Goal: Task Accomplishment & Management: Complete application form

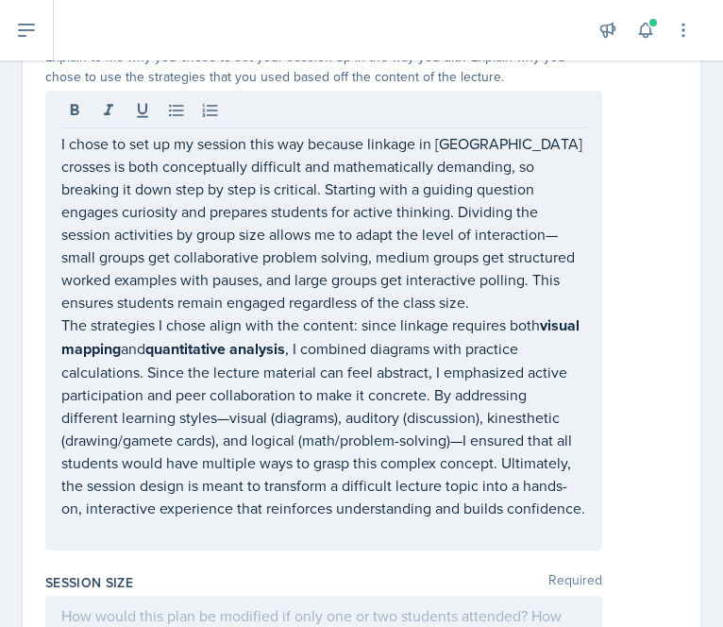
scroll to position [1093, 0]
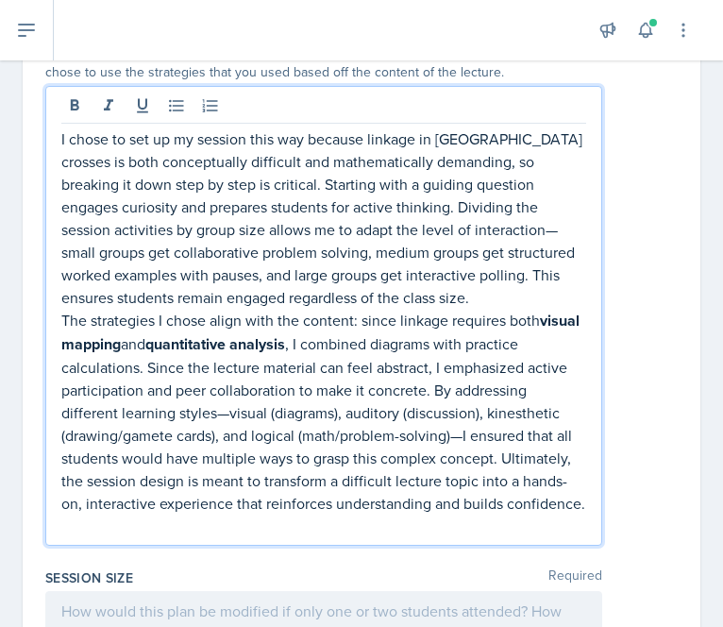
click at [510, 206] on p "I chose to set up my session this way because linkage in [GEOGRAPHIC_DATA] cros…" at bounding box center [323, 218] width 525 height 181
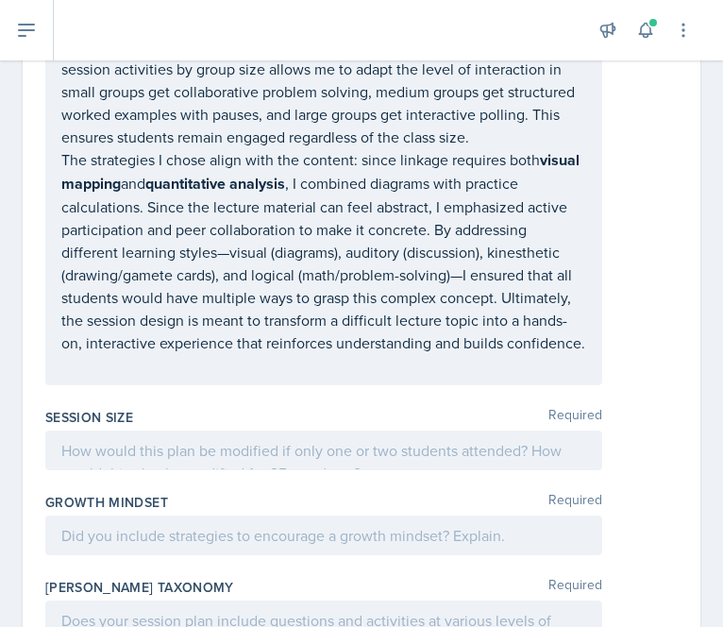
scroll to position [1161, 0]
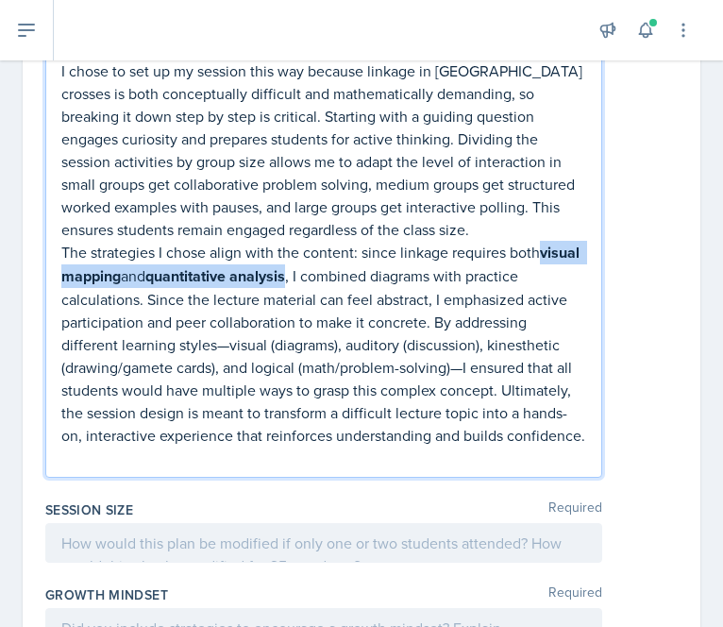
drag, startPoint x: 62, startPoint y: 247, endPoint x: 336, endPoint y: 257, distance: 274.1
click at [336, 257] on p "The strategies I chose align with the content: since linkage requires both visu…" at bounding box center [323, 344] width 525 height 206
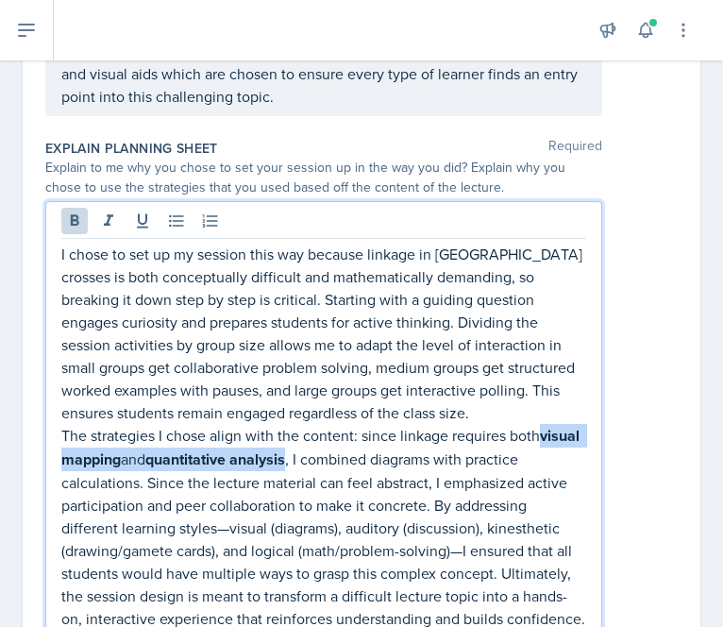
scroll to position [977, 0]
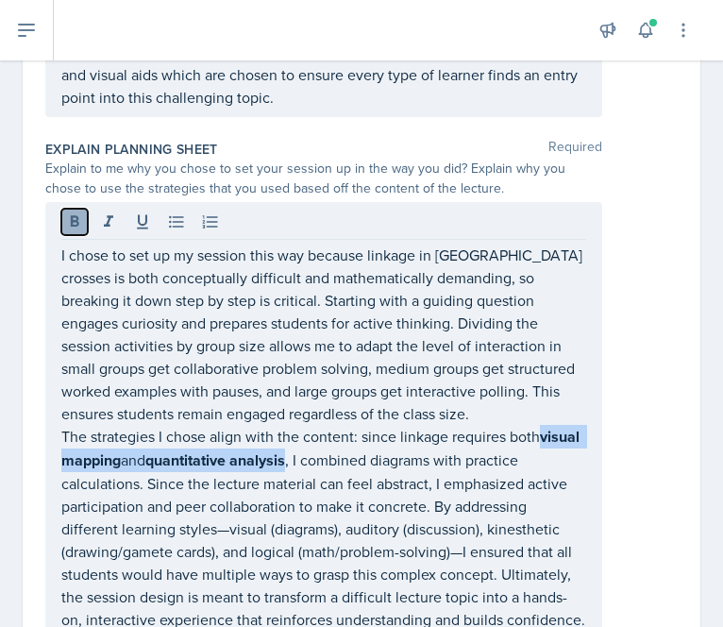
click at [79, 213] on icon at bounding box center [74, 222] width 19 height 19
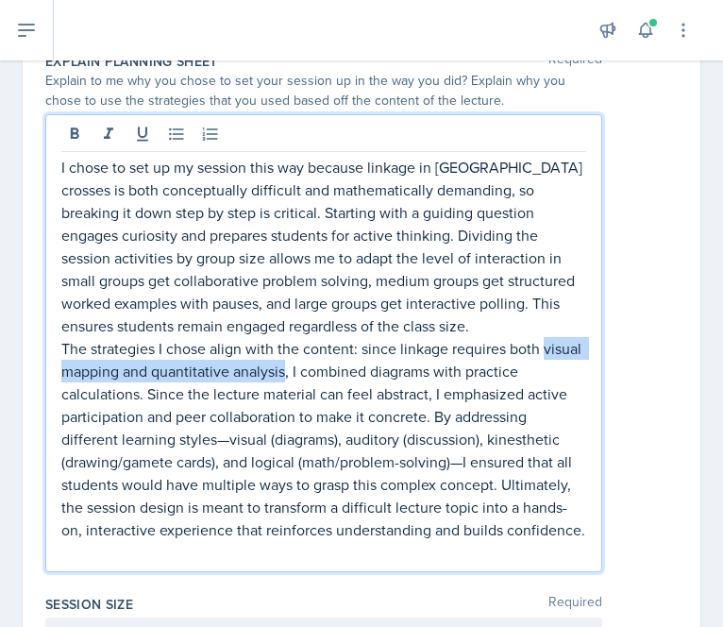
scroll to position [1073, 0]
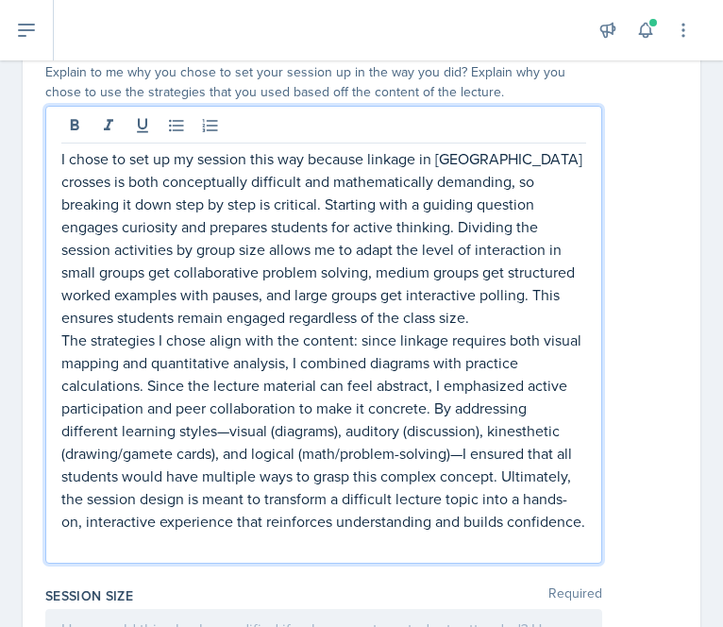
click at [383, 398] on p "The strategies I chose align with the content: since linkage requires both visu…" at bounding box center [323, 431] width 525 height 204
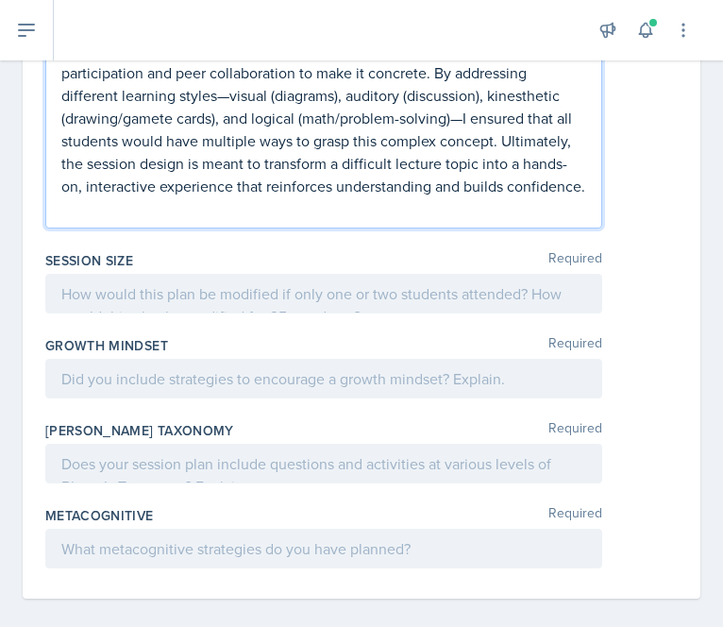
scroll to position [1419, 0]
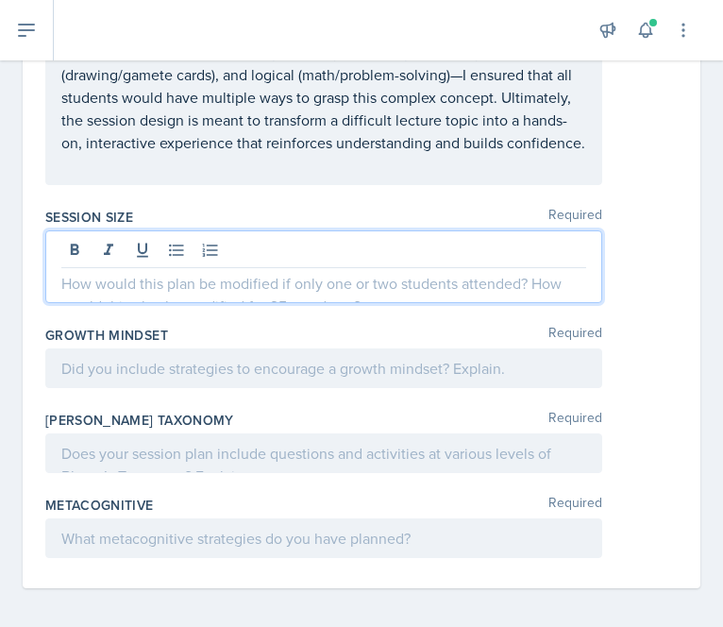
click at [298, 275] on p at bounding box center [323, 283] width 525 height 23
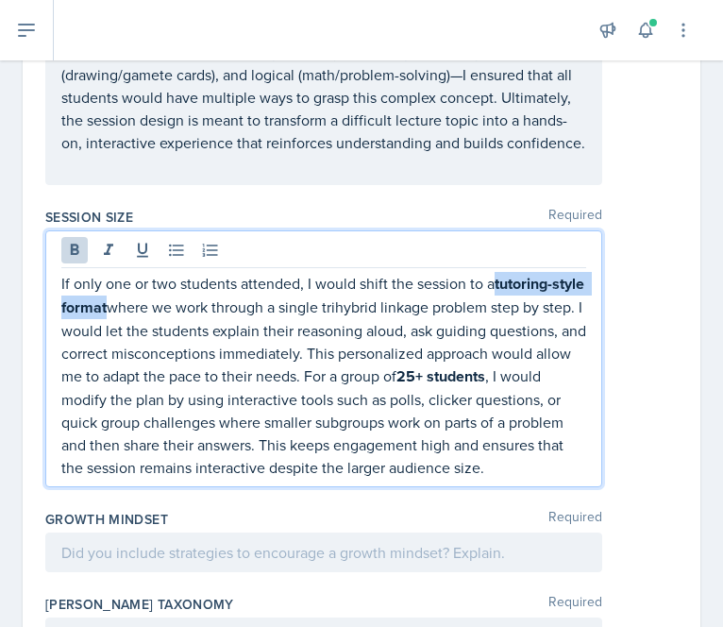
drag, startPoint x: 497, startPoint y: 280, endPoint x: 141, endPoint y: 307, distance: 357.1
click at [141, 307] on p "If only one or two students attended, I would shift the session to a tutoring-s…" at bounding box center [323, 375] width 525 height 207
click at [66, 241] on icon at bounding box center [74, 250] width 19 height 19
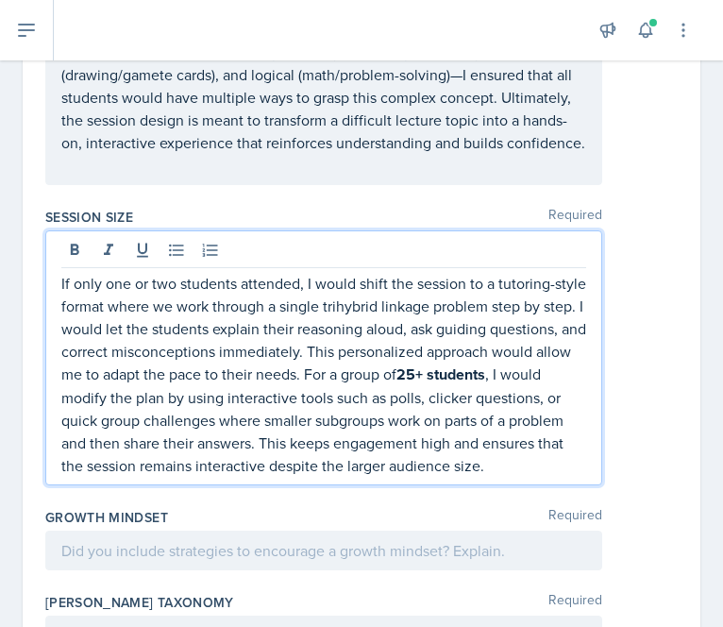
click at [264, 365] on p "If only one or two students attended, I would shift the session to a tutoring-s…" at bounding box center [323, 374] width 525 height 205
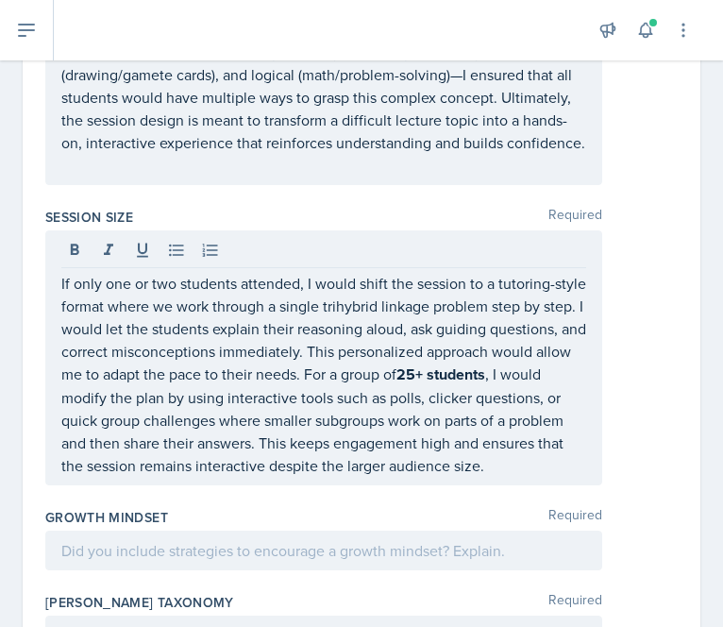
click at [65, 392] on div "If only one or two students attended, I would shift the session to a tutoring-s…" at bounding box center [323, 357] width 557 height 255
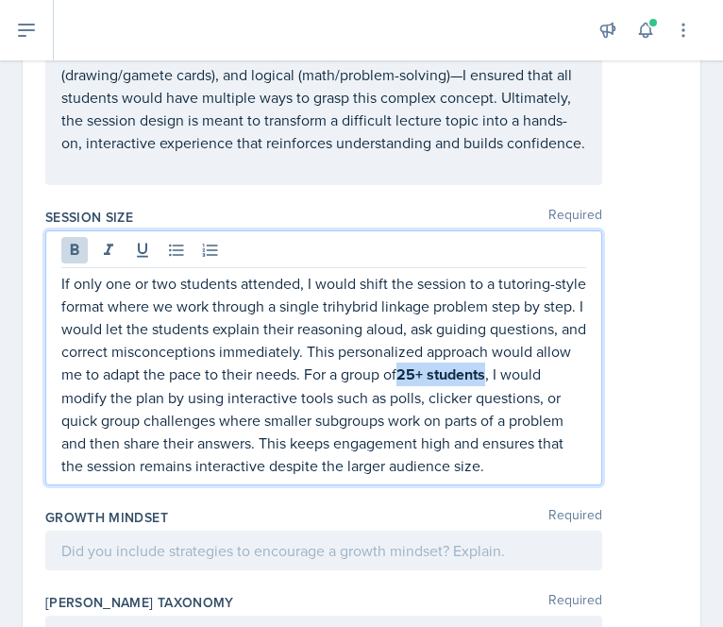
drag, startPoint x: 65, startPoint y: 392, endPoint x: 147, endPoint y: 388, distance: 82.3
click at [397, 385] on strong "25+ students" at bounding box center [441, 375] width 89 height 22
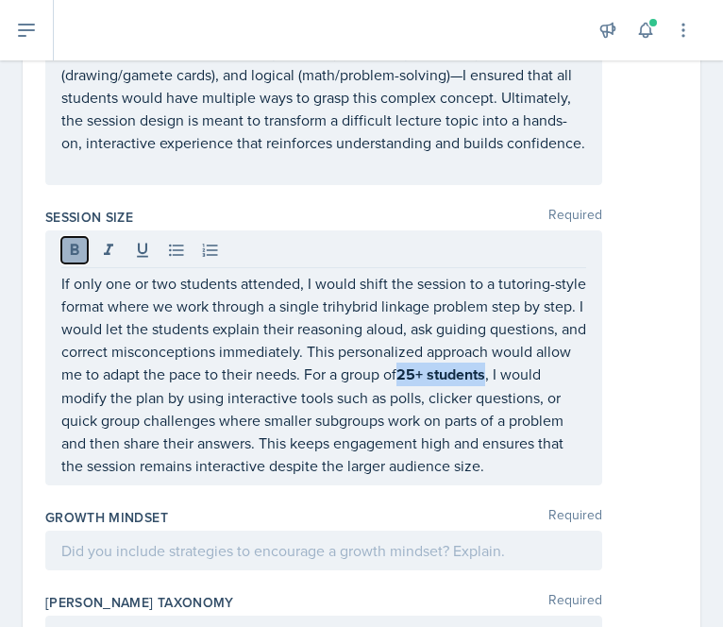
click at [72, 251] on icon at bounding box center [74, 250] width 19 height 19
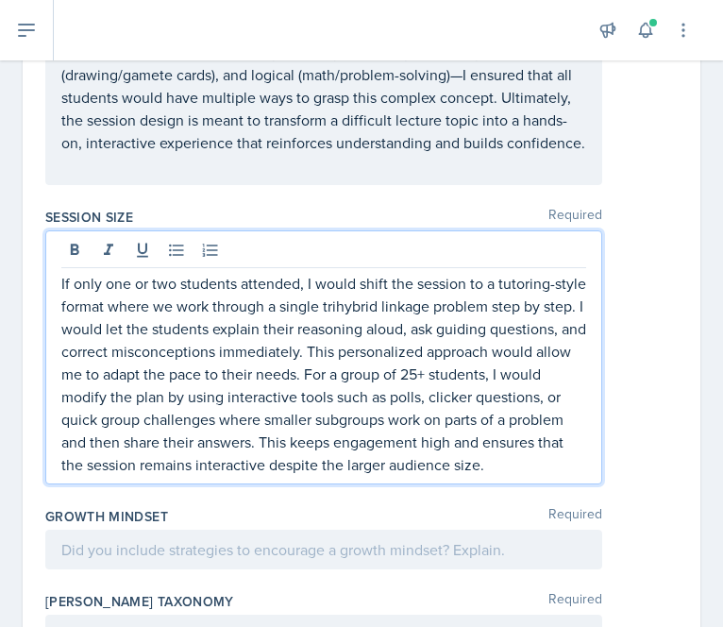
click at [195, 339] on p "If only one or two students attended, I would shift the session to a tutoring-s…" at bounding box center [323, 374] width 525 height 204
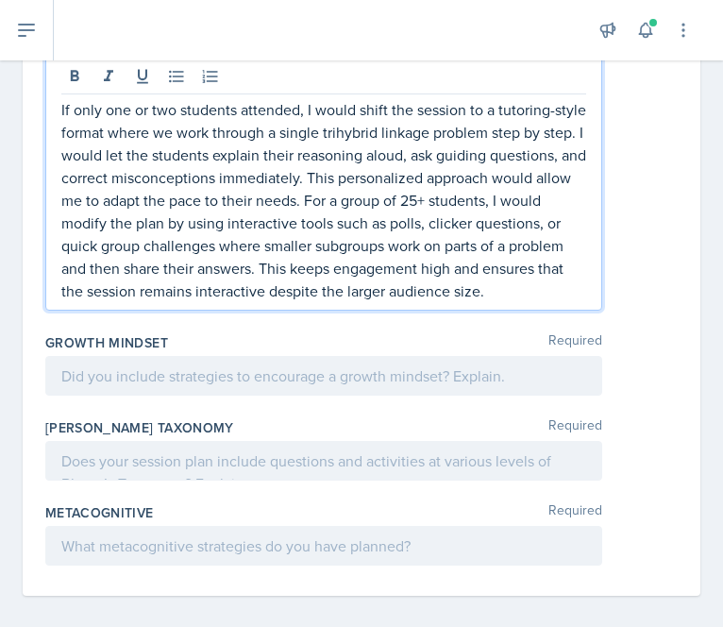
scroll to position [1623, 0]
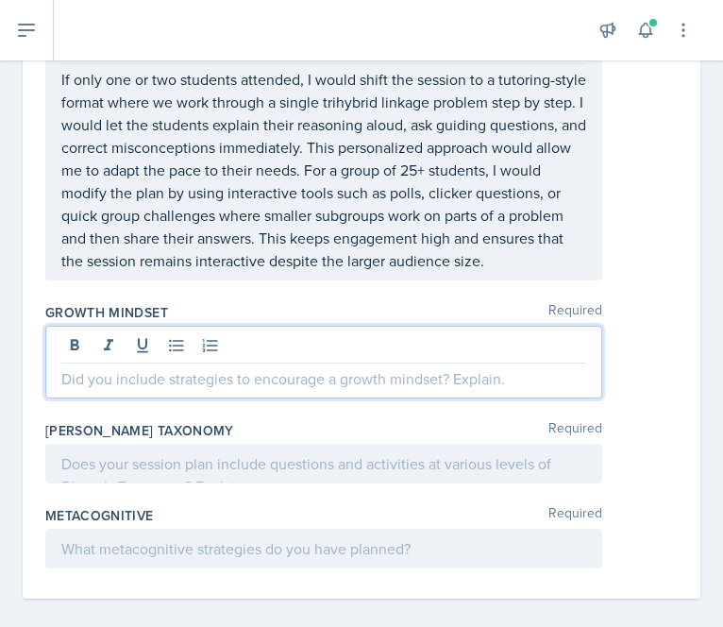
click at [367, 363] on div at bounding box center [323, 362] width 557 height 73
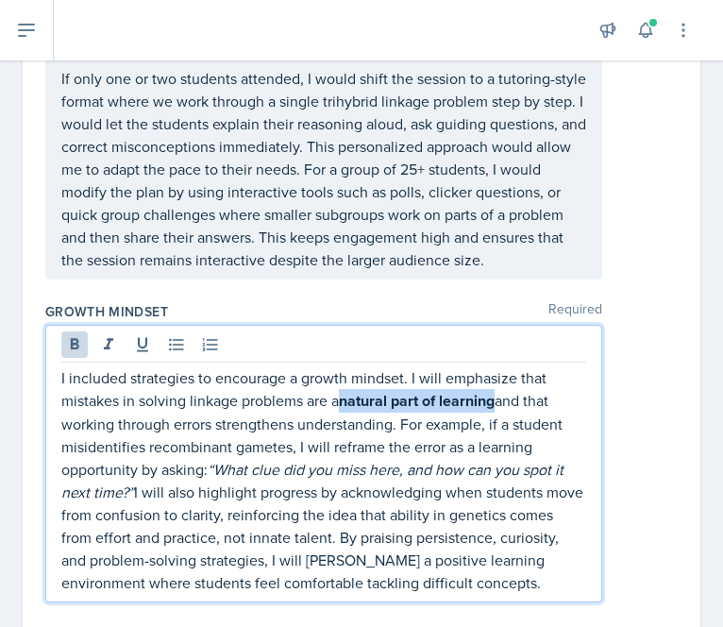
drag, startPoint x: 347, startPoint y: 418, endPoint x: 500, endPoint y: 422, distance: 153.0
click at [495, 412] on strong "natural part of learning" at bounding box center [417, 401] width 156 height 22
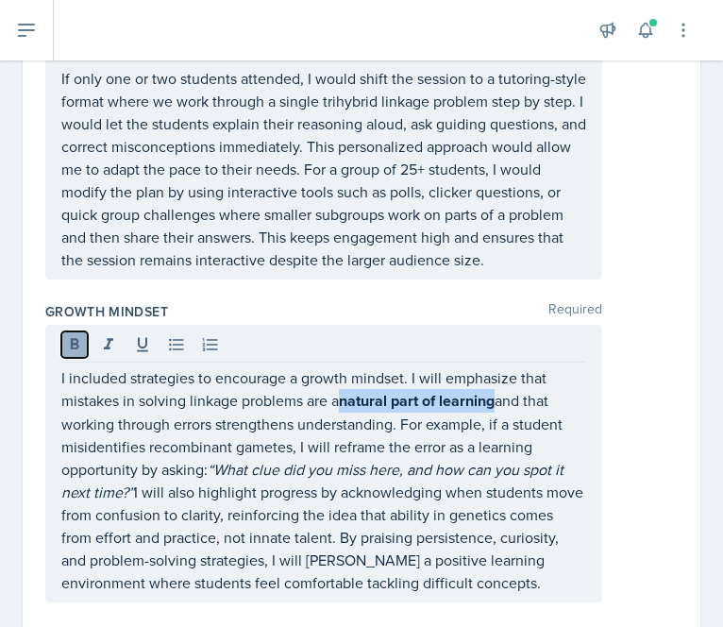
click at [79, 354] on icon at bounding box center [74, 344] width 19 height 19
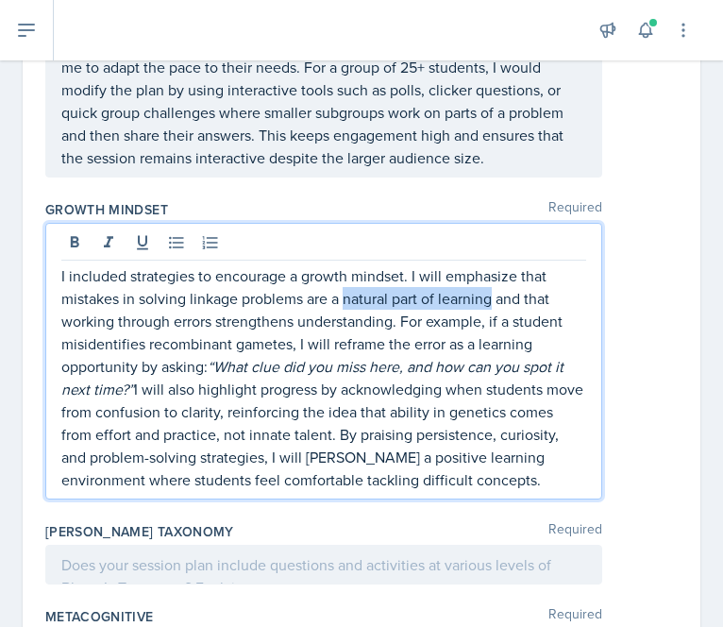
scroll to position [1698, 0]
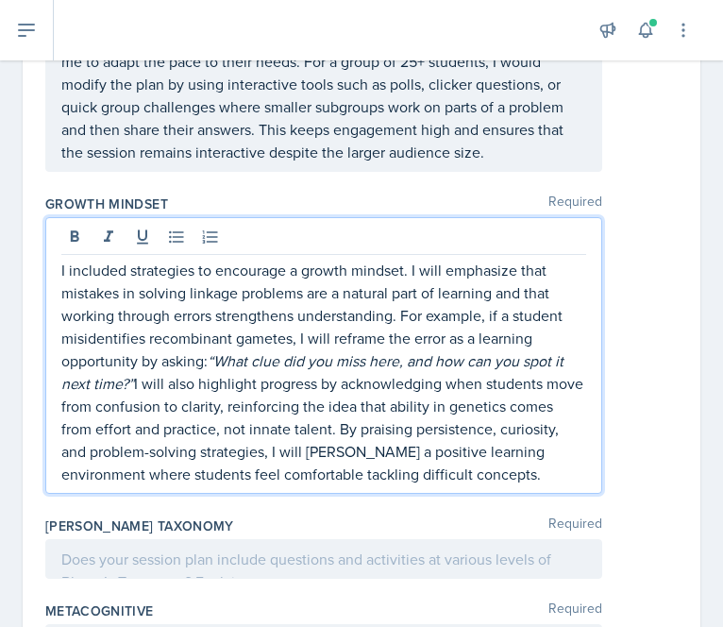
click at [249, 456] on p "I included strategies to encourage a growth mindset. I will emphasize that mist…" at bounding box center [323, 372] width 525 height 227
click at [203, 377] on p "I included strategies to encourage a growth mindset. I will emphasize that mist…" at bounding box center [323, 372] width 525 height 227
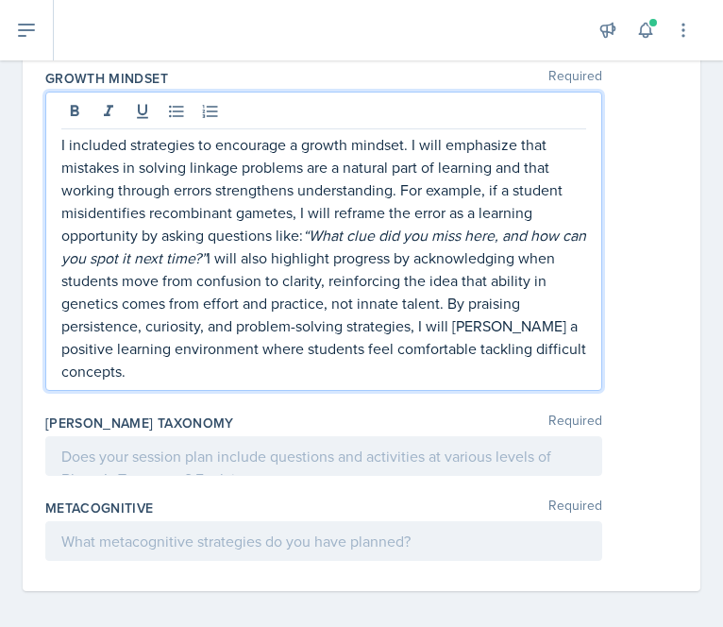
scroll to position [1849, 0]
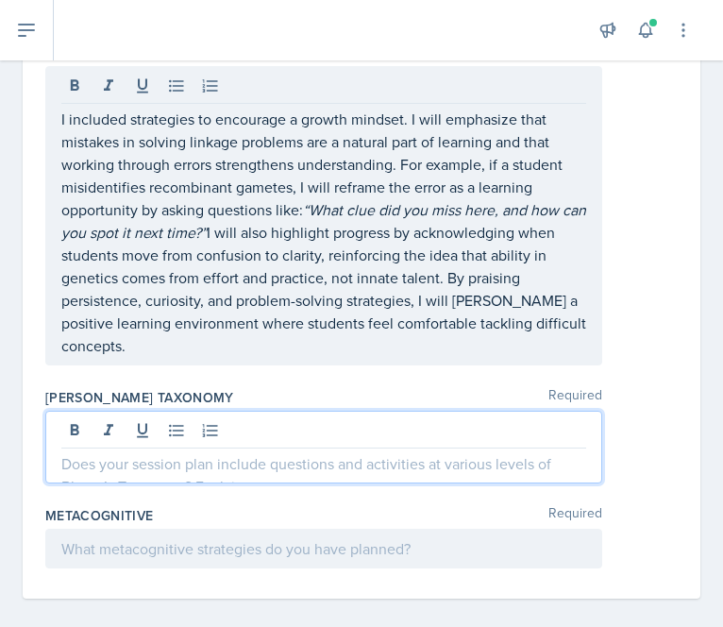
click at [421, 447] on div at bounding box center [323, 447] width 557 height 73
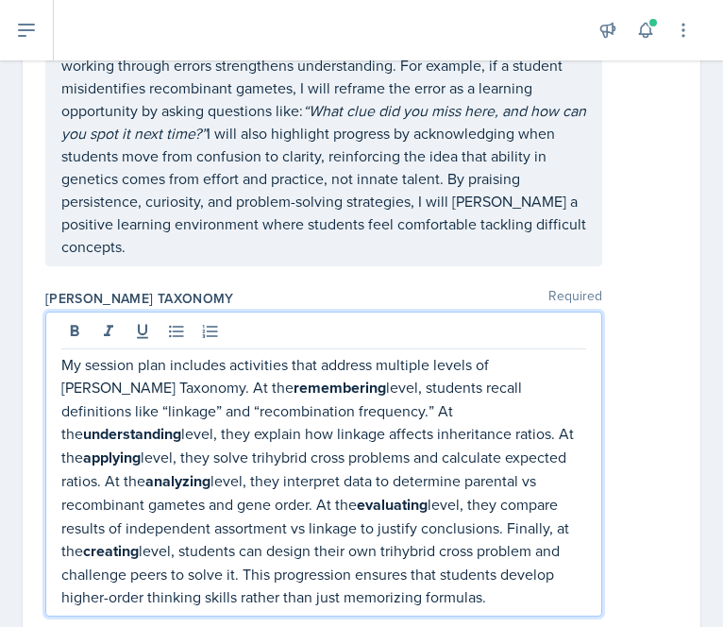
scroll to position [2080, 0]
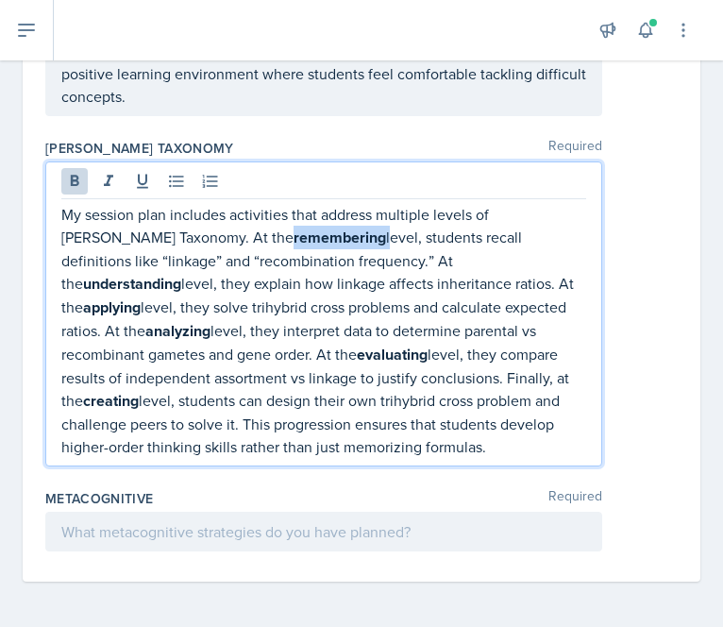
drag, startPoint x: 179, startPoint y: 244, endPoint x: 272, endPoint y: 250, distance: 93.7
click at [272, 250] on p "My session plan includes activities that address multiple levels of [PERSON_NAM…" at bounding box center [323, 330] width 525 height 255
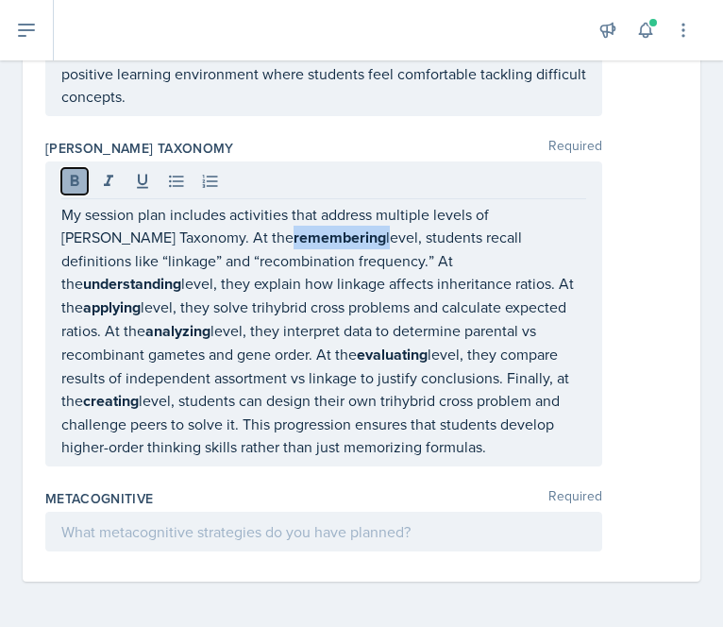
click at [68, 183] on icon at bounding box center [74, 181] width 19 height 19
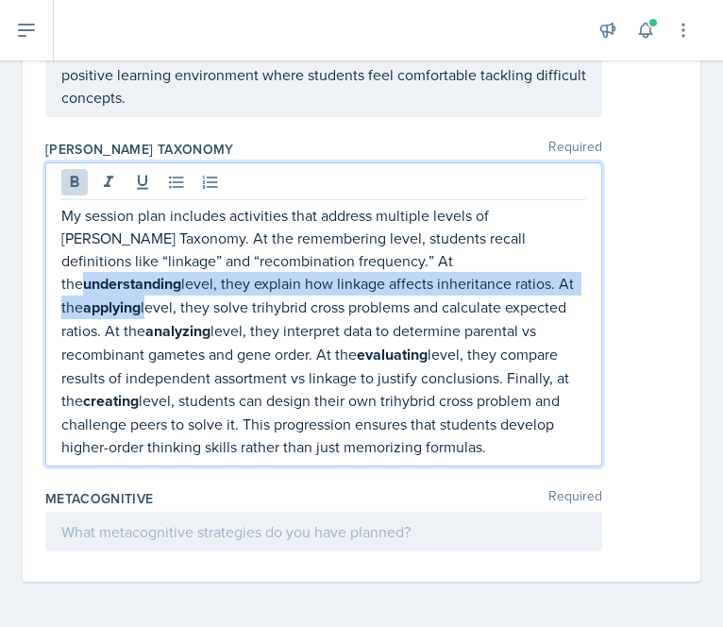
drag, startPoint x: 315, startPoint y: 264, endPoint x: 389, endPoint y: 298, distance: 81.1
click at [389, 298] on p "My session plan includes activities that address multiple levels of [PERSON_NAM…" at bounding box center [323, 331] width 525 height 254
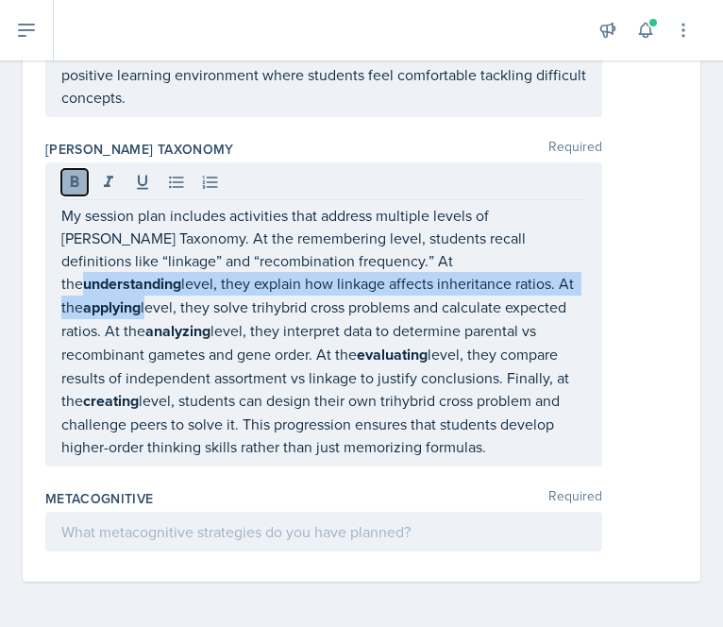
click at [73, 190] on icon at bounding box center [74, 182] width 19 height 19
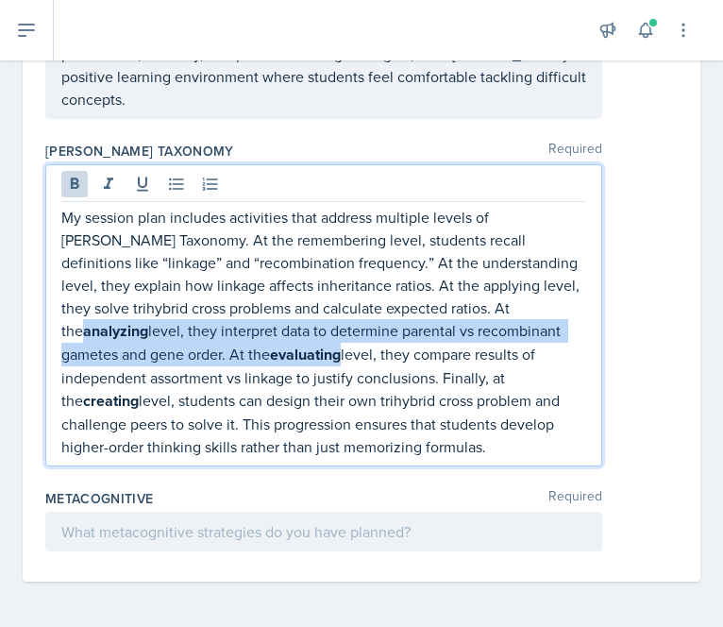
drag, startPoint x: 411, startPoint y: 310, endPoint x: 176, endPoint y: 363, distance: 241.0
click at [176, 363] on p "My session plan includes activities that address multiple levels of [PERSON_NAM…" at bounding box center [323, 332] width 525 height 252
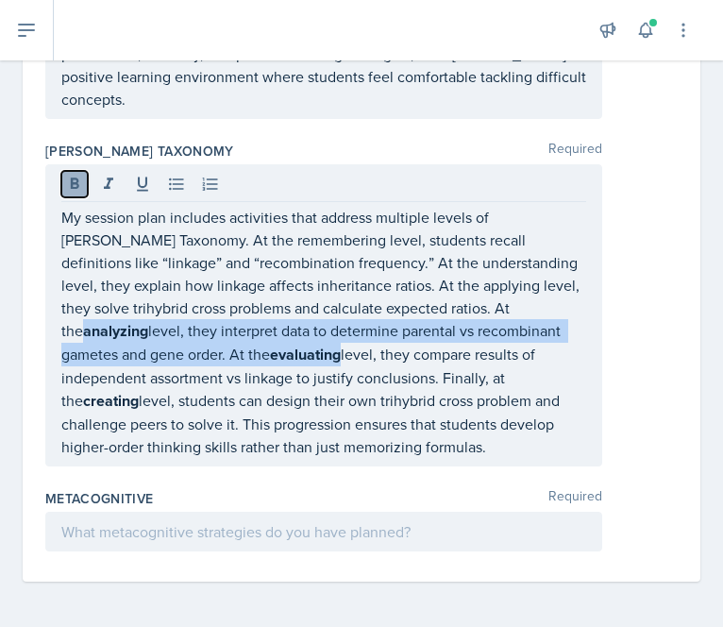
click at [71, 176] on button at bounding box center [74, 184] width 26 height 26
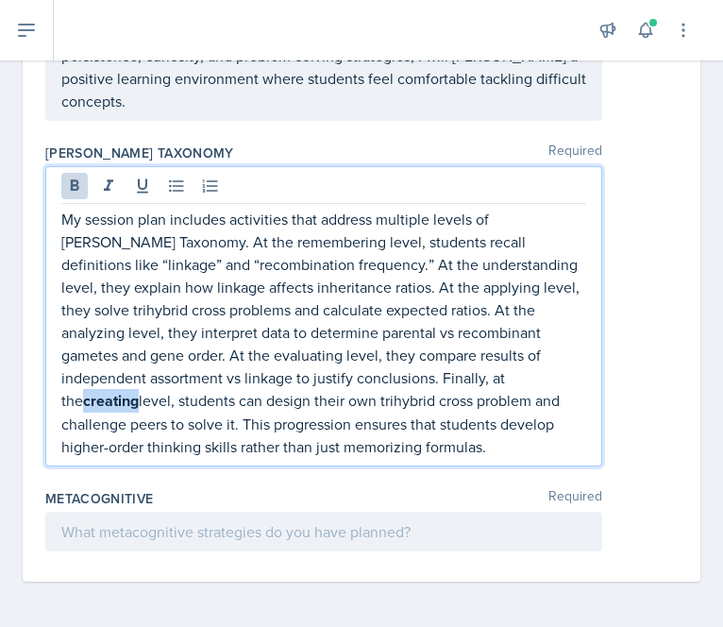
drag, startPoint x: 348, startPoint y: 377, endPoint x: 403, endPoint y: 381, distance: 55.9
click at [139, 390] on strong "creating" at bounding box center [111, 401] width 56 height 22
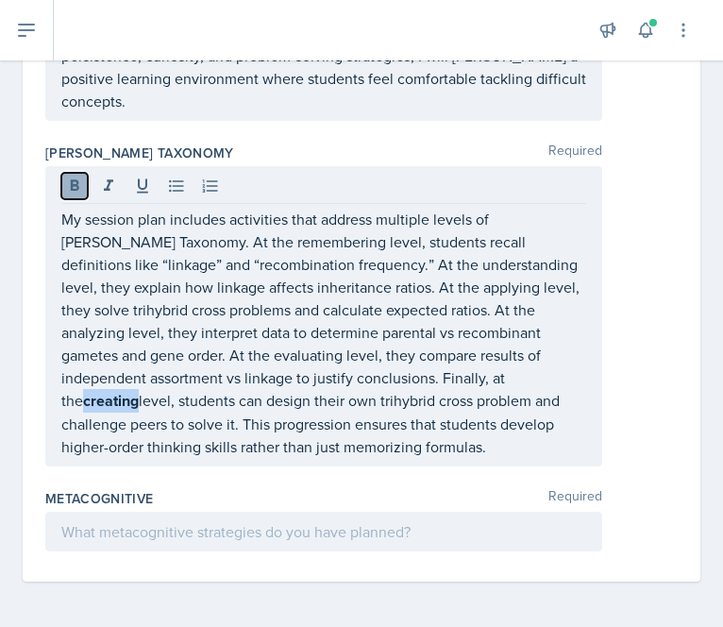
click at [75, 197] on button at bounding box center [74, 186] width 26 height 26
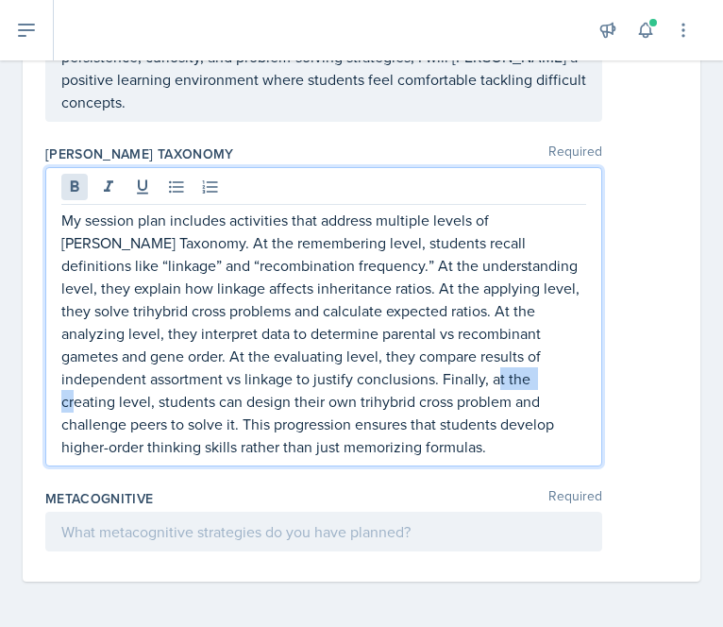
scroll to position [2076, 0]
click at [427, 394] on p "My session plan includes activities that address multiple levels of [PERSON_NAM…" at bounding box center [323, 333] width 525 height 249
click at [263, 532] on div at bounding box center [323, 532] width 557 height 40
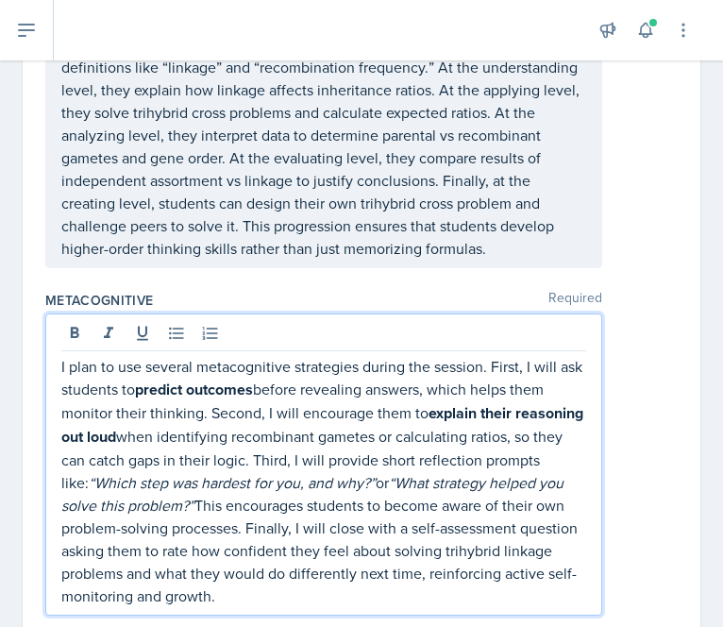
scroll to position [2304, 0]
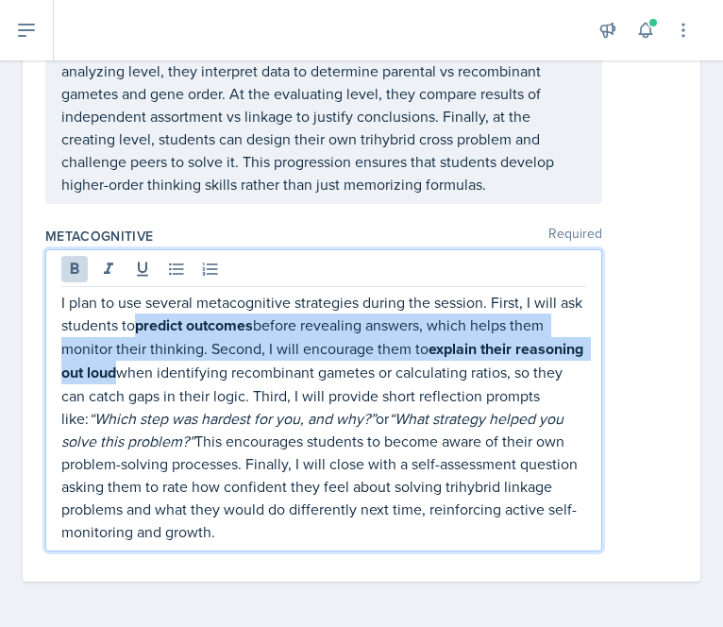
drag, startPoint x: 167, startPoint y: 330, endPoint x: 187, endPoint y: 369, distance: 44.3
click at [187, 369] on p "I plan to use several metacognitive strategies during the session. First, I wil…" at bounding box center [323, 417] width 525 height 252
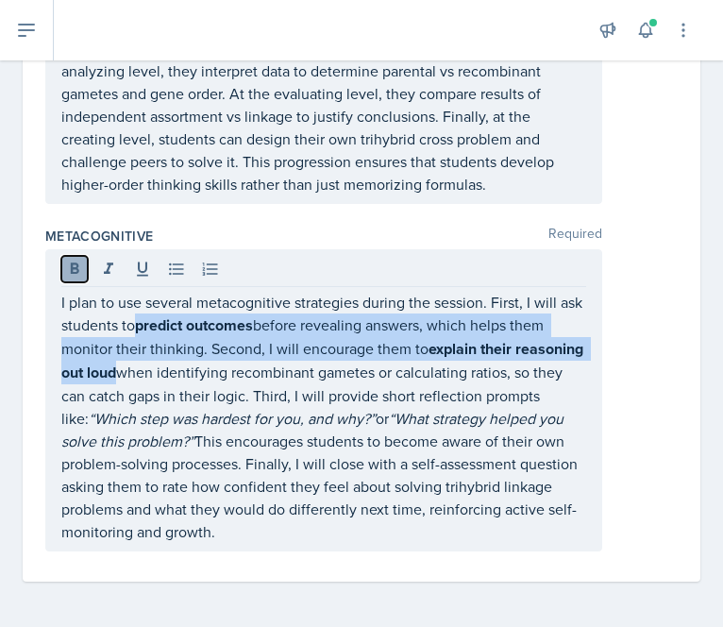
click at [65, 262] on icon at bounding box center [74, 269] width 19 height 19
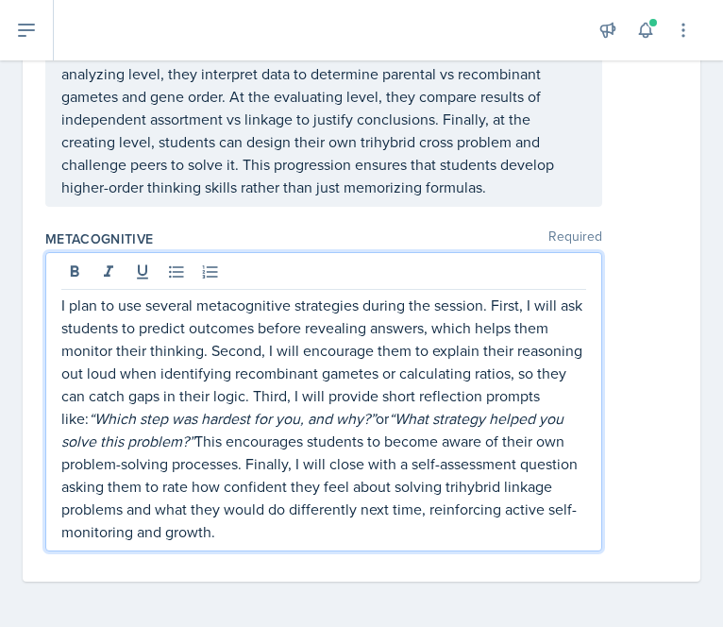
click at [213, 418] on p "I plan to use several metacognitive strategies during the session. First, I wil…" at bounding box center [323, 418] width 525 height 249
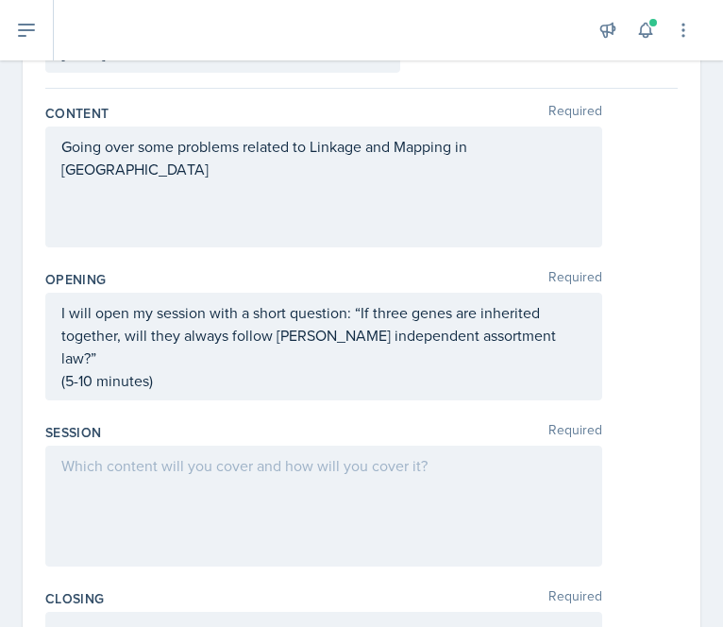
scroll to position [149, 0]
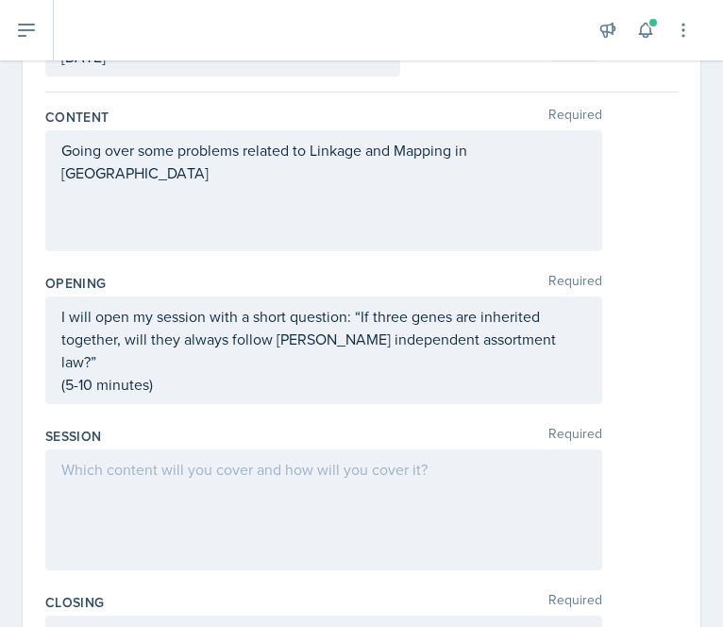
click at [229, 468] on div at bounding box center [323, 510] width 557 height 121
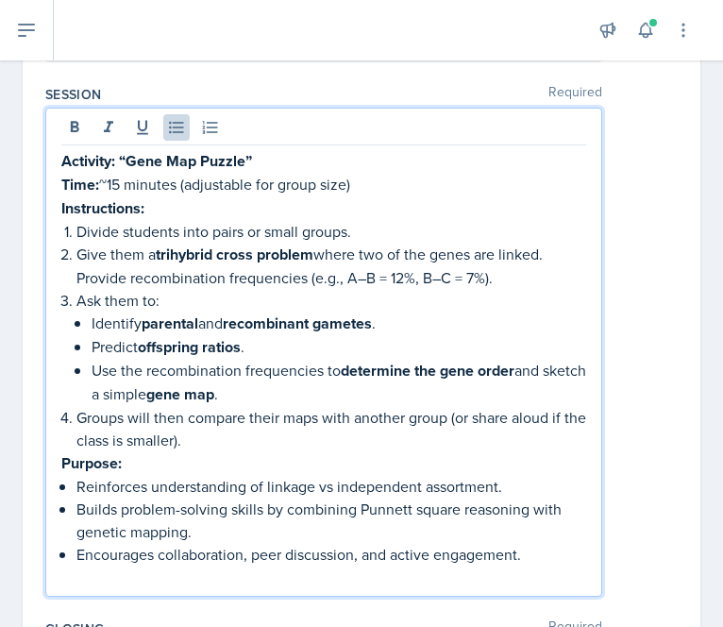
scroll to position [506, 0]
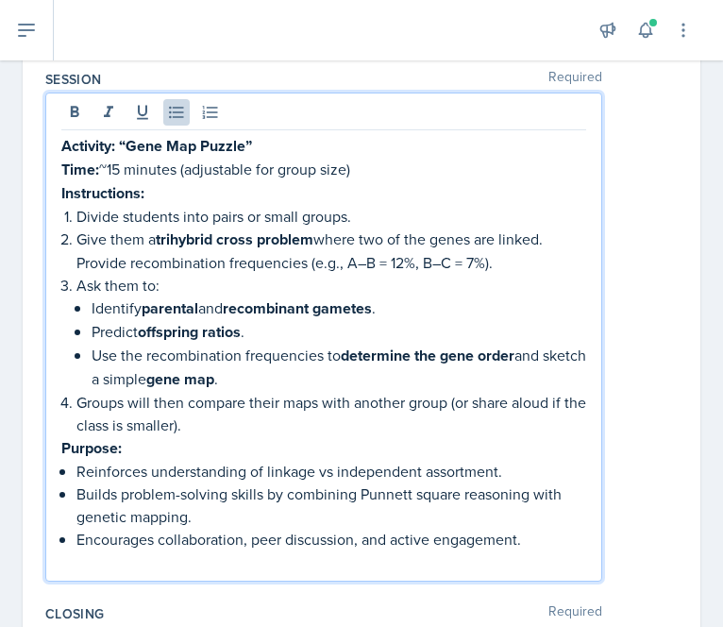
click at [120, 158] on p "Time: ~15 minutes (adjustable for group size)" at bounding box center [323, 170] width 525 height 24
click at [111, 158] on p "Time: ~30 minutes (adjustable for group size)" at bounding box center [323, 170] width 525 height 24
click at [360, 158] on p "Time: 30 minutes (adjustable for group size)" at bounding box center [323, 170] width 525 height 24
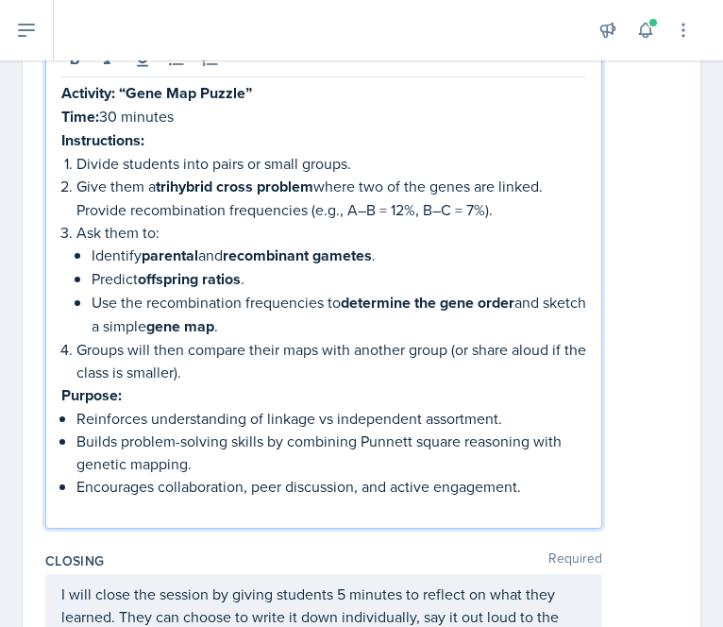
scroll to position [560, 0]
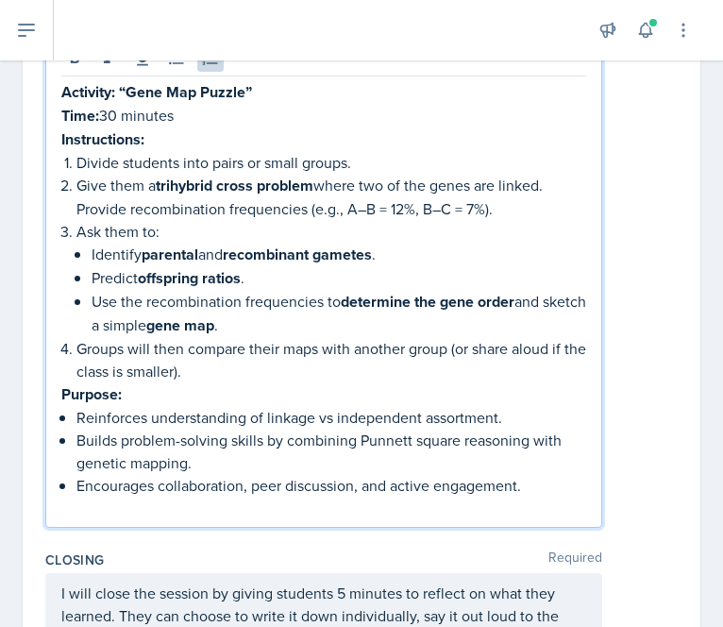
drag, startPoint x: 311, startPoint y: 186, endPoint x: 501, endPoint y: 186, distance: 189.8
click at [501, 186] on p "Give them a trihybrid cross problem where two of the genes are linked. Provide …" at bounding box center [332, 197] width 510 height 46
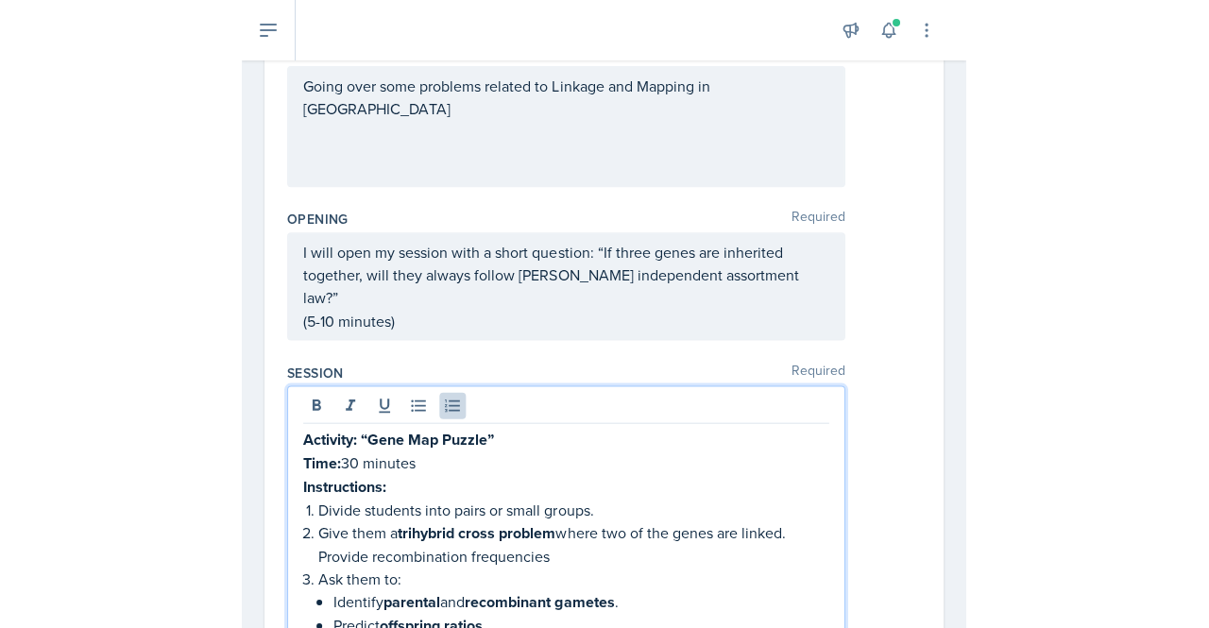
scroll to position [0, 0]
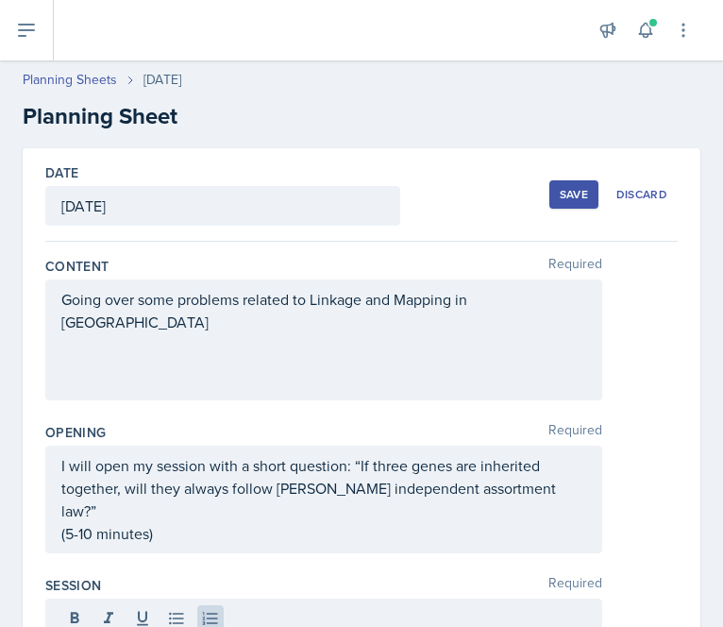
click at [563, 200] on div "Save" at bounding box center [574, 194] width 28 height 15
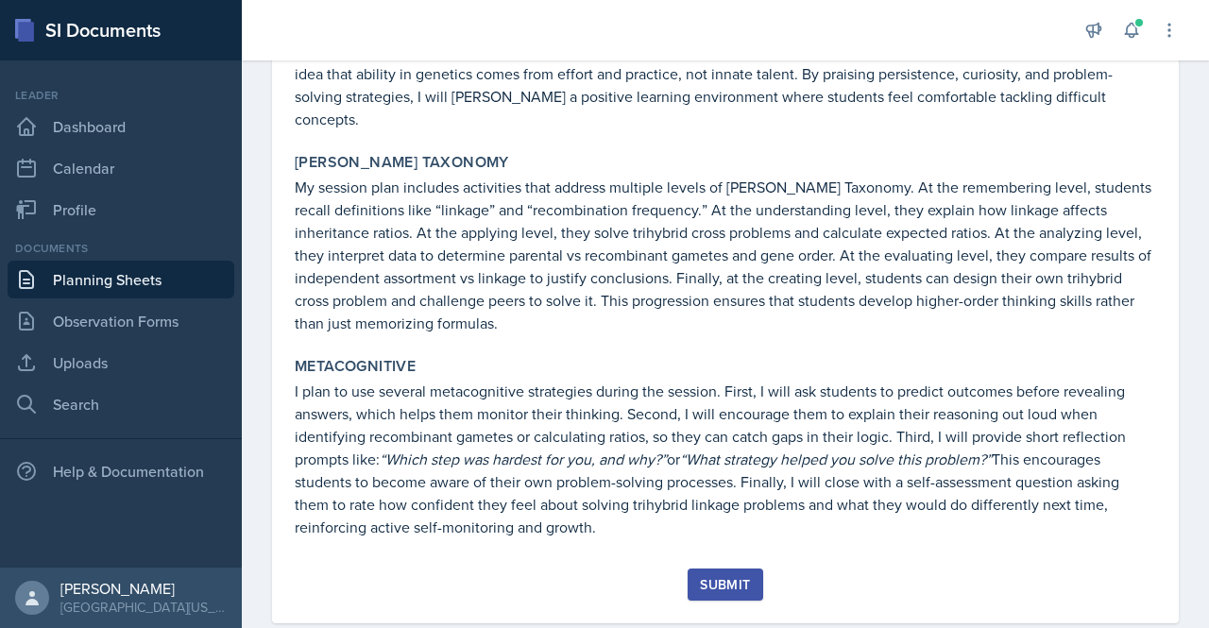
scroll to position [1666, 0]
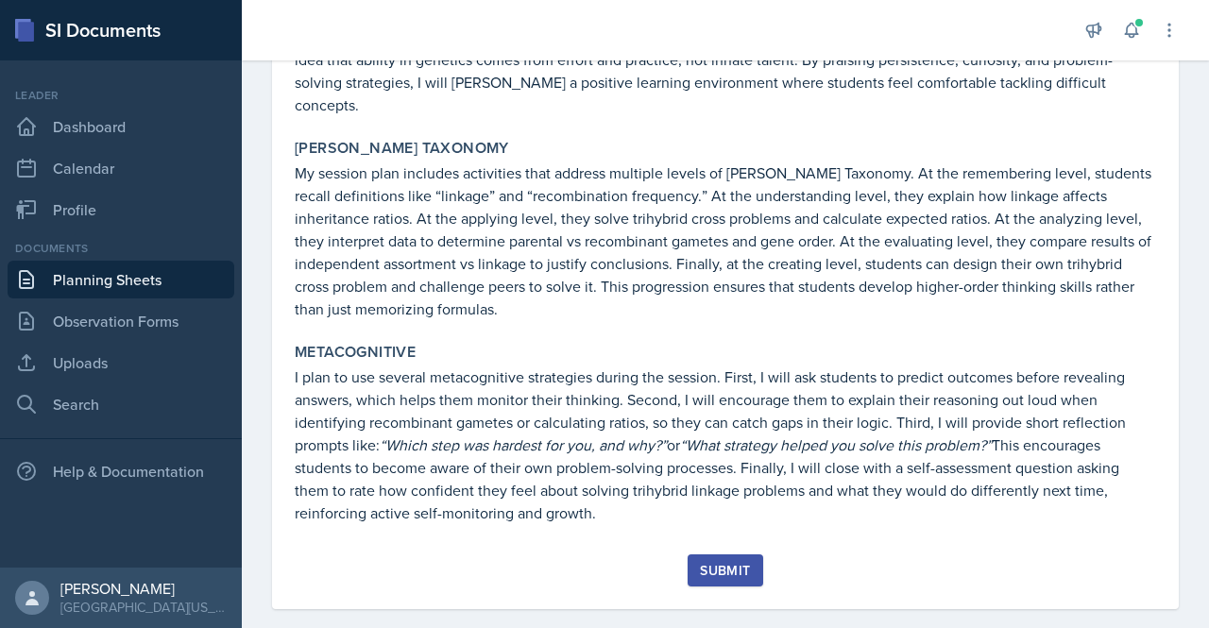
click at [723, 554] on button "Submit" at bounding box center [725, 570] width 75 height 32
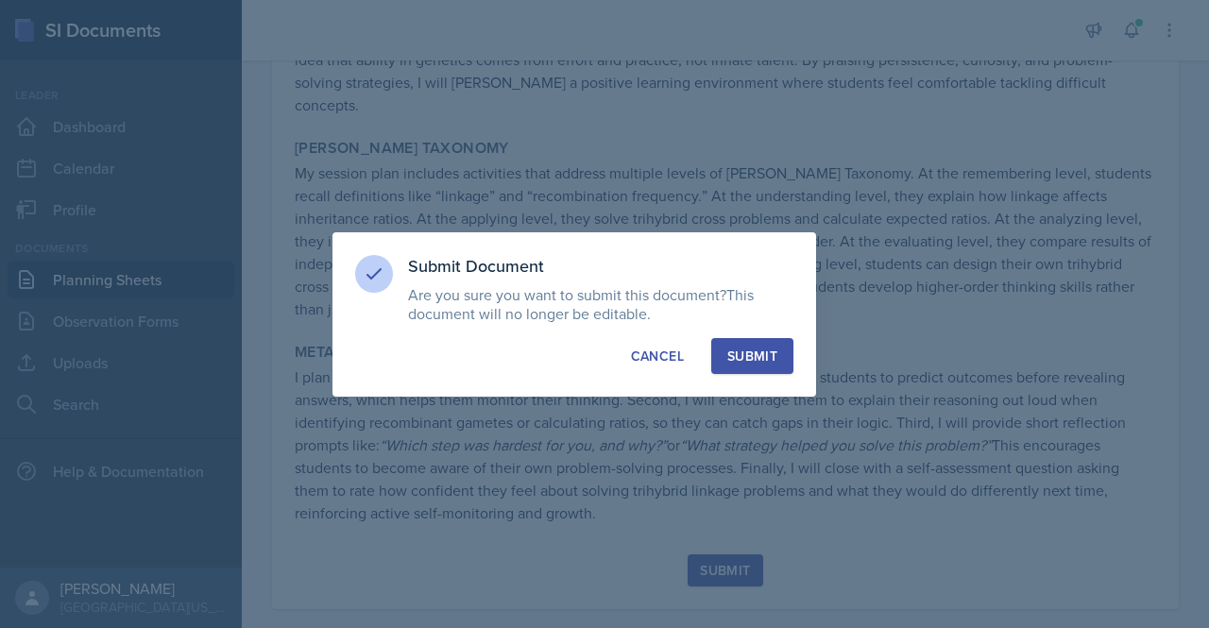
click at [723, 345] on button "Submit" at bounding box center [752, 356] width 82 height 36
